Goal: Register for event/course

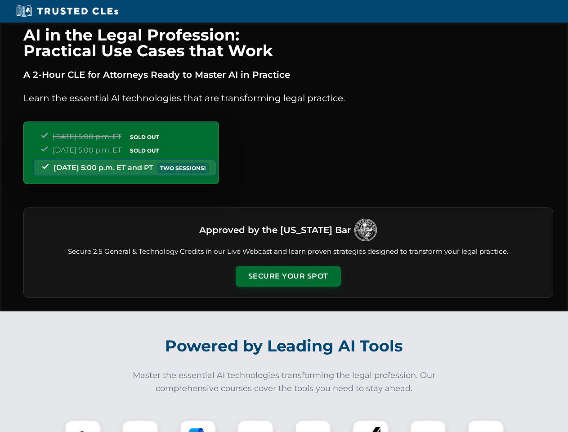
click at [288, 276] on button "Secure Your Spot" at bounding box center [288, 276] width 105 height 21
click at [83, 426] on img at bounding box center [83, 438] width 26 height 26
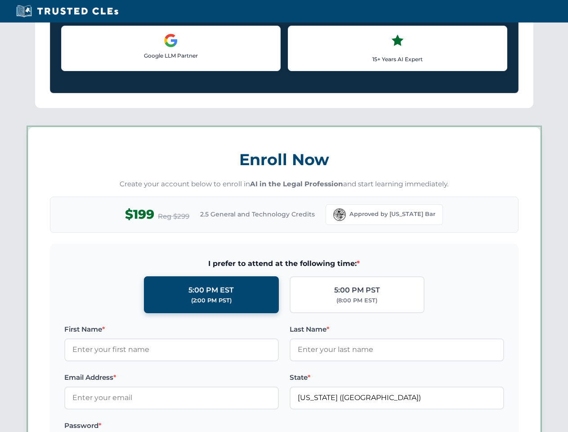
click at [198, 426] on label "Password *" at bounding box center [171, 425] width 214 height 11
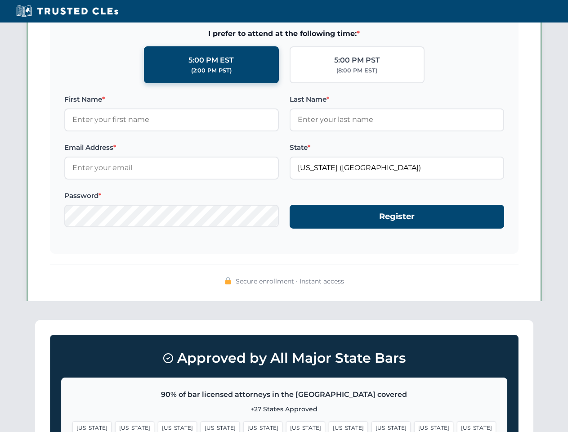
click at [414, 426] on span "[US_STATE]" at bounding box center [433, 427] width 39 height 13
